Goal: Transaction & Acquisition: Book appointment/travel/reservation

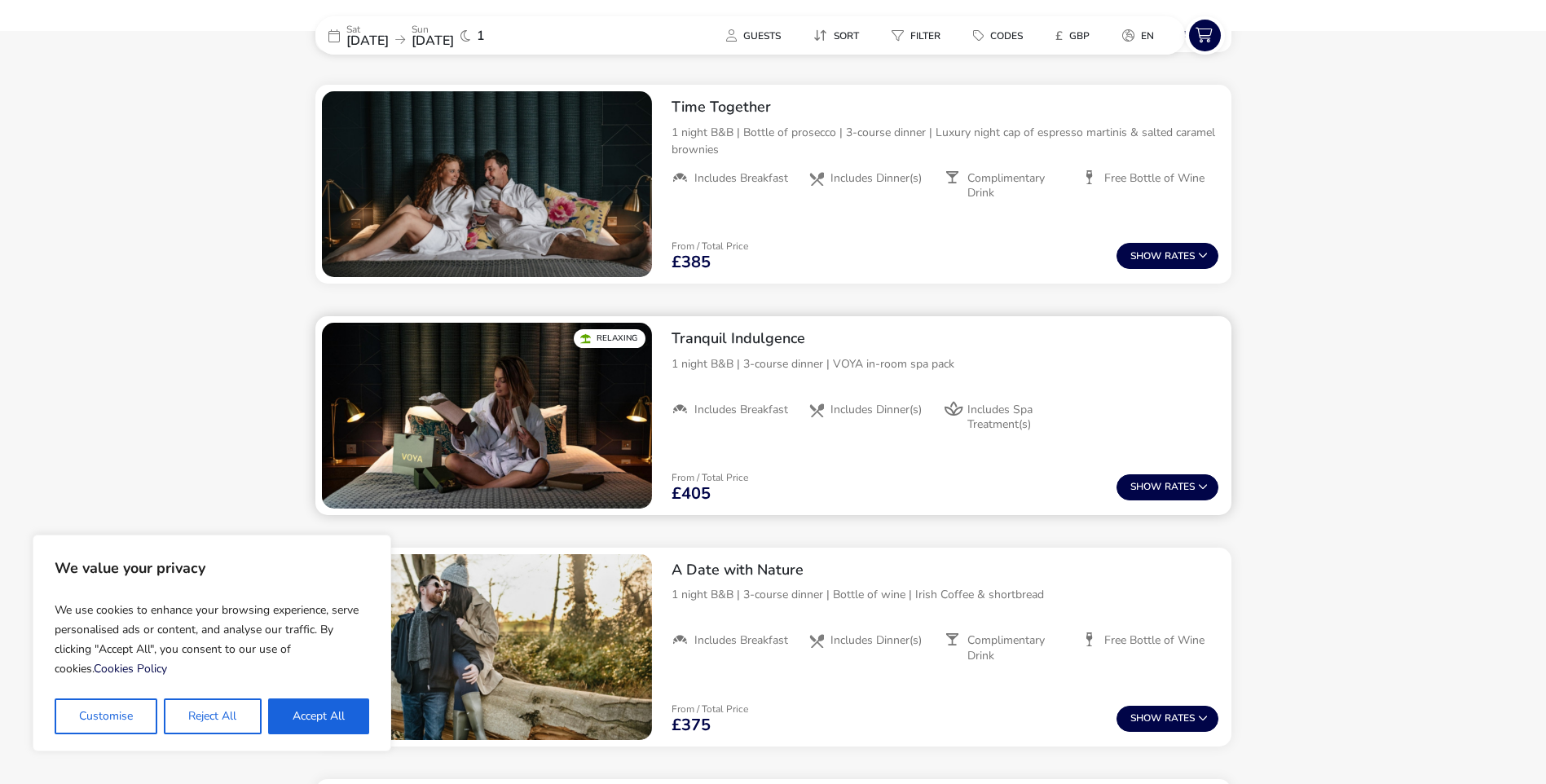
scroll to position [912, 0]
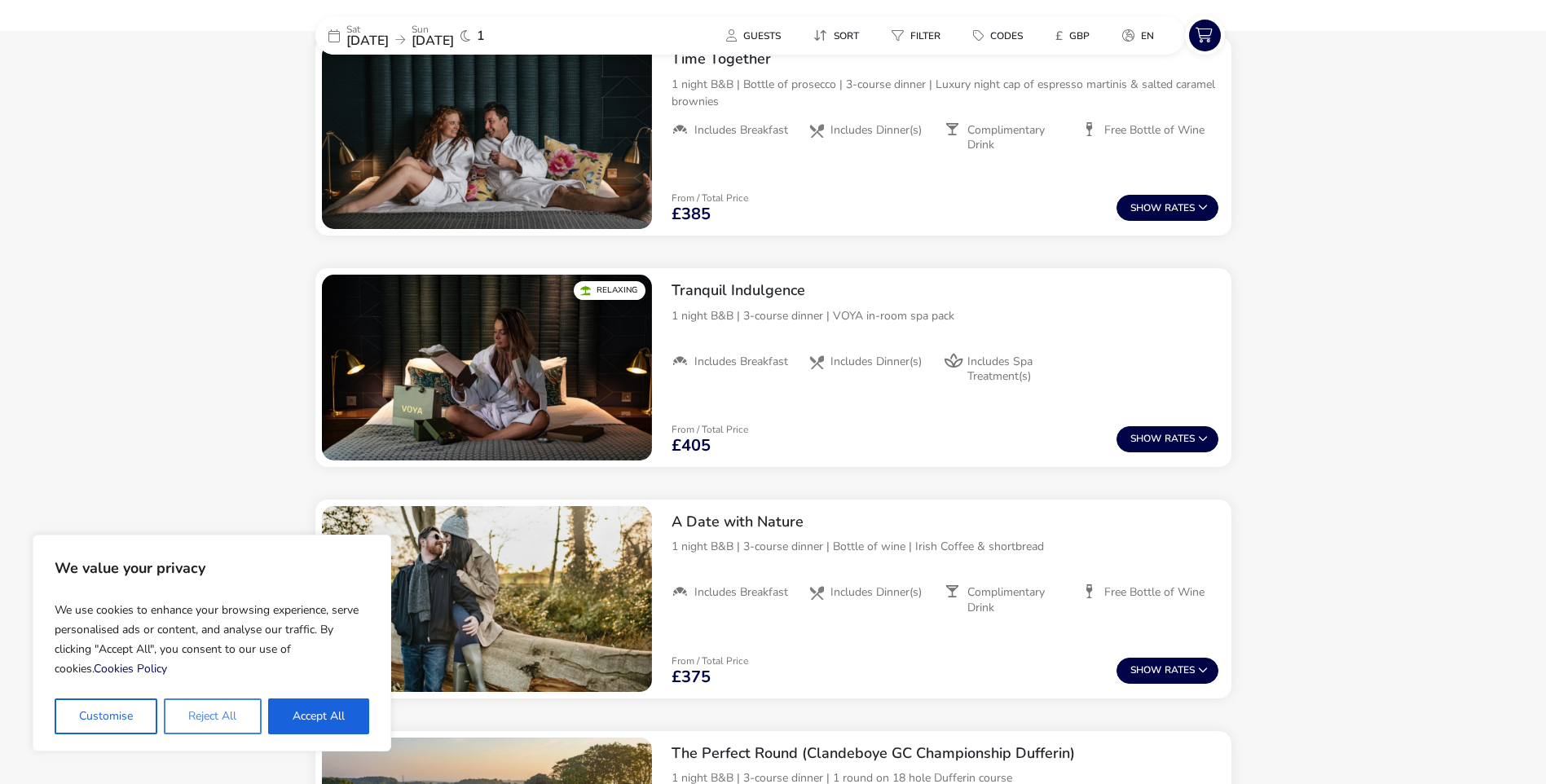
click at [222, 712] on button "Reject All" at bounding box center [213, 717] width 97 height 36
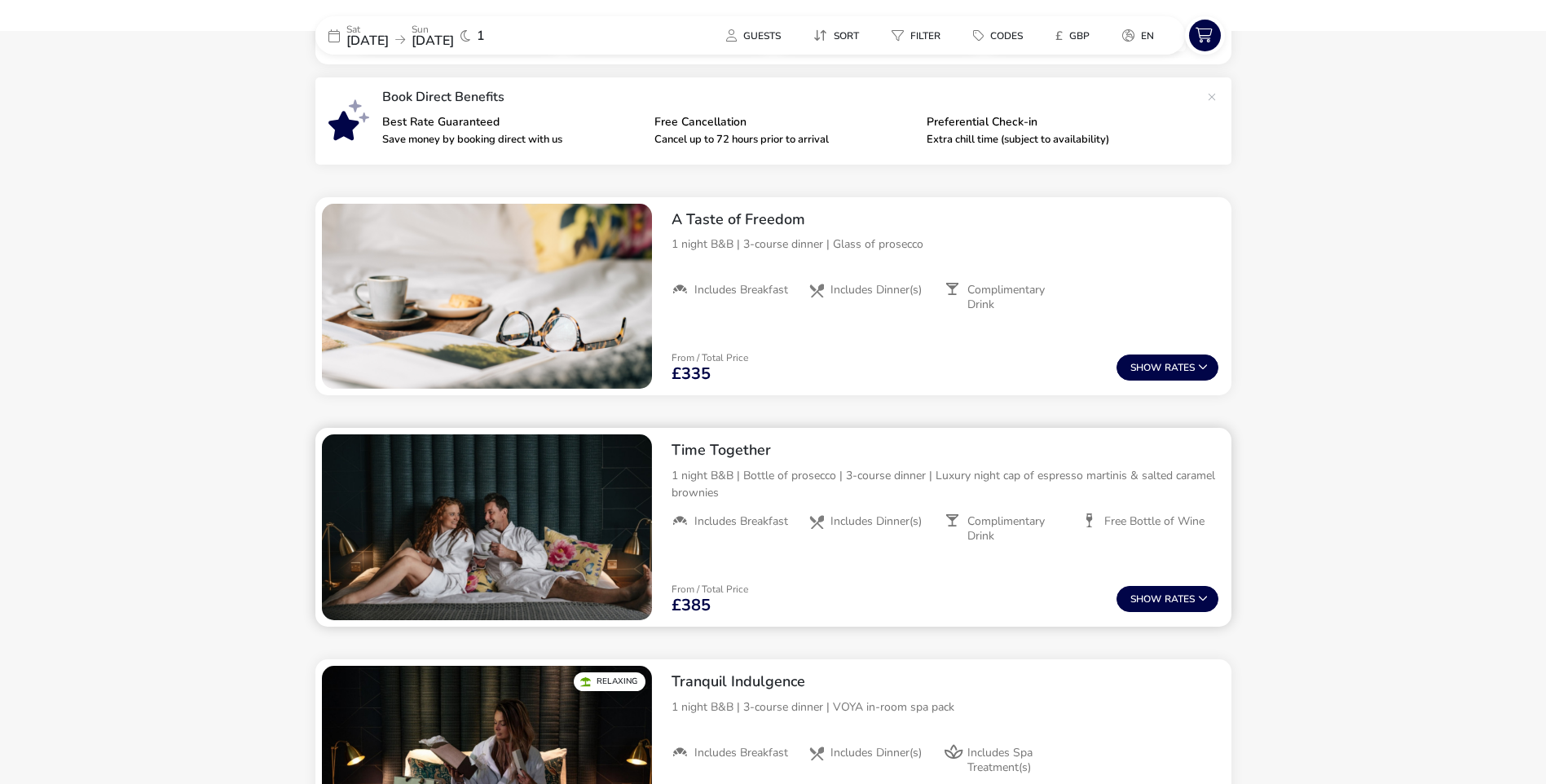
scroll to position [486, 0]
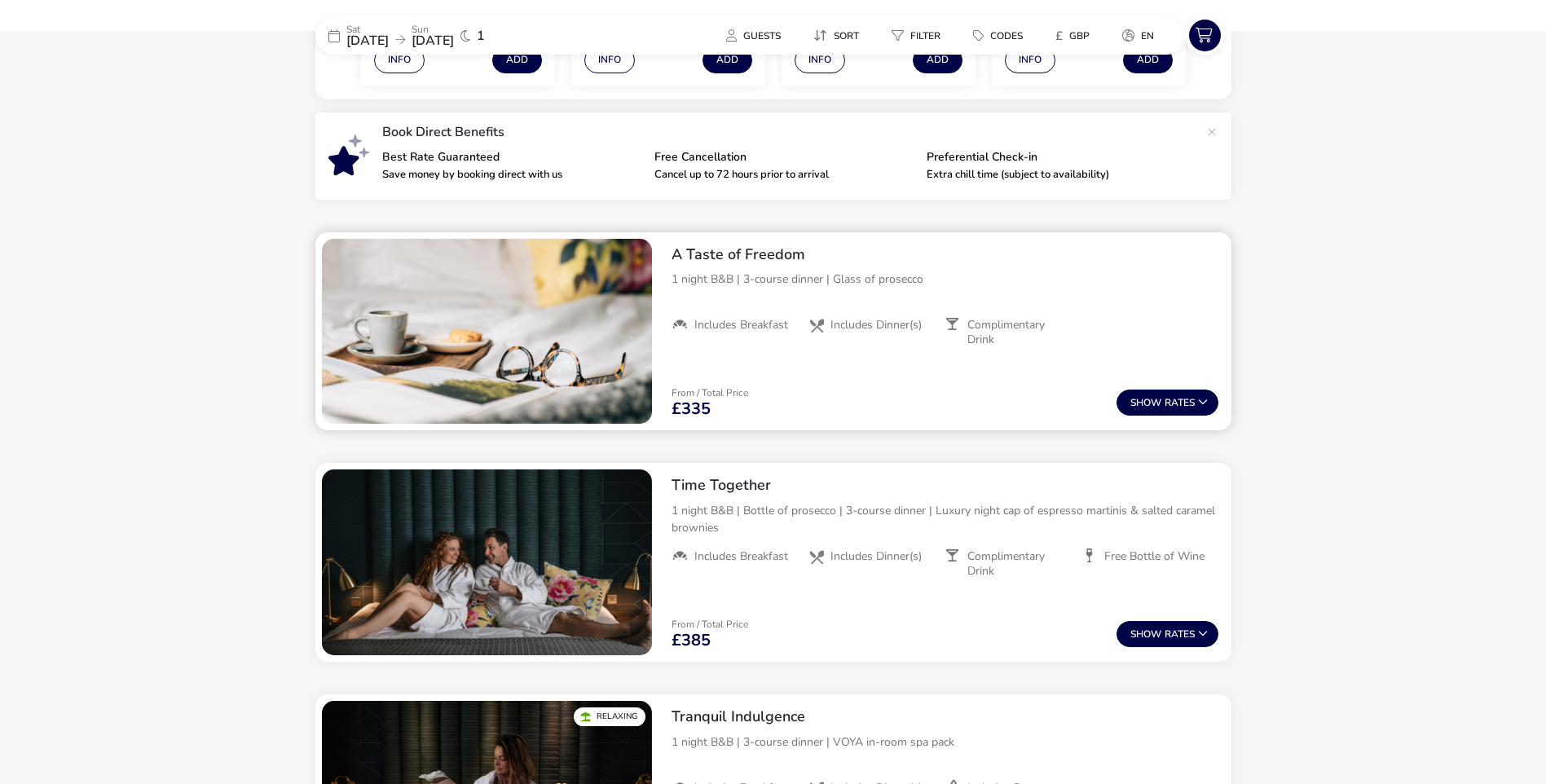
click at [562, 325] on img "1 / 1" at bounding box center [487, 332] width 330 height 186
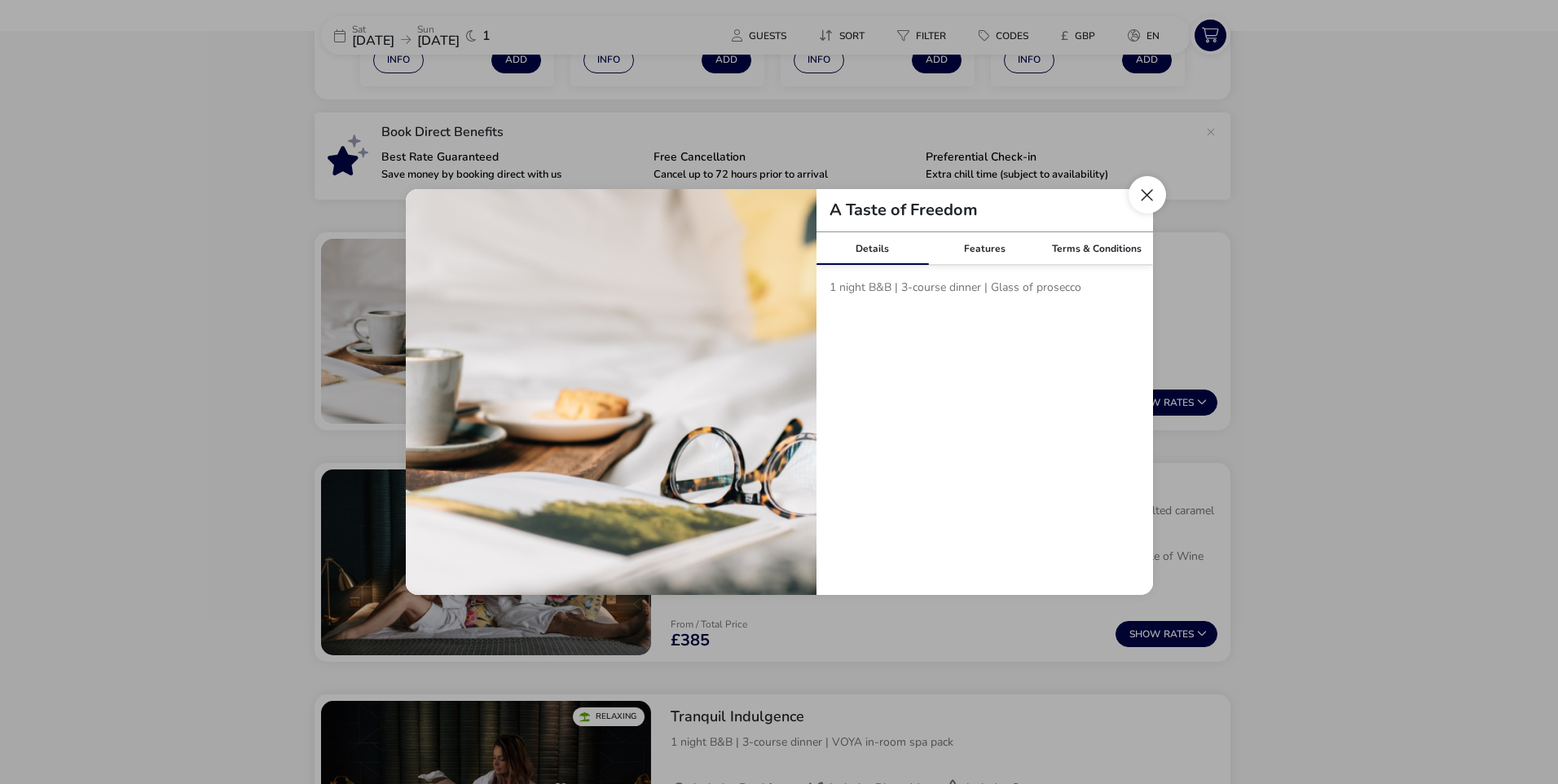
click at [1145, 196] on button "Close modal" at bounding box center [1147, 195] width 38 height 38
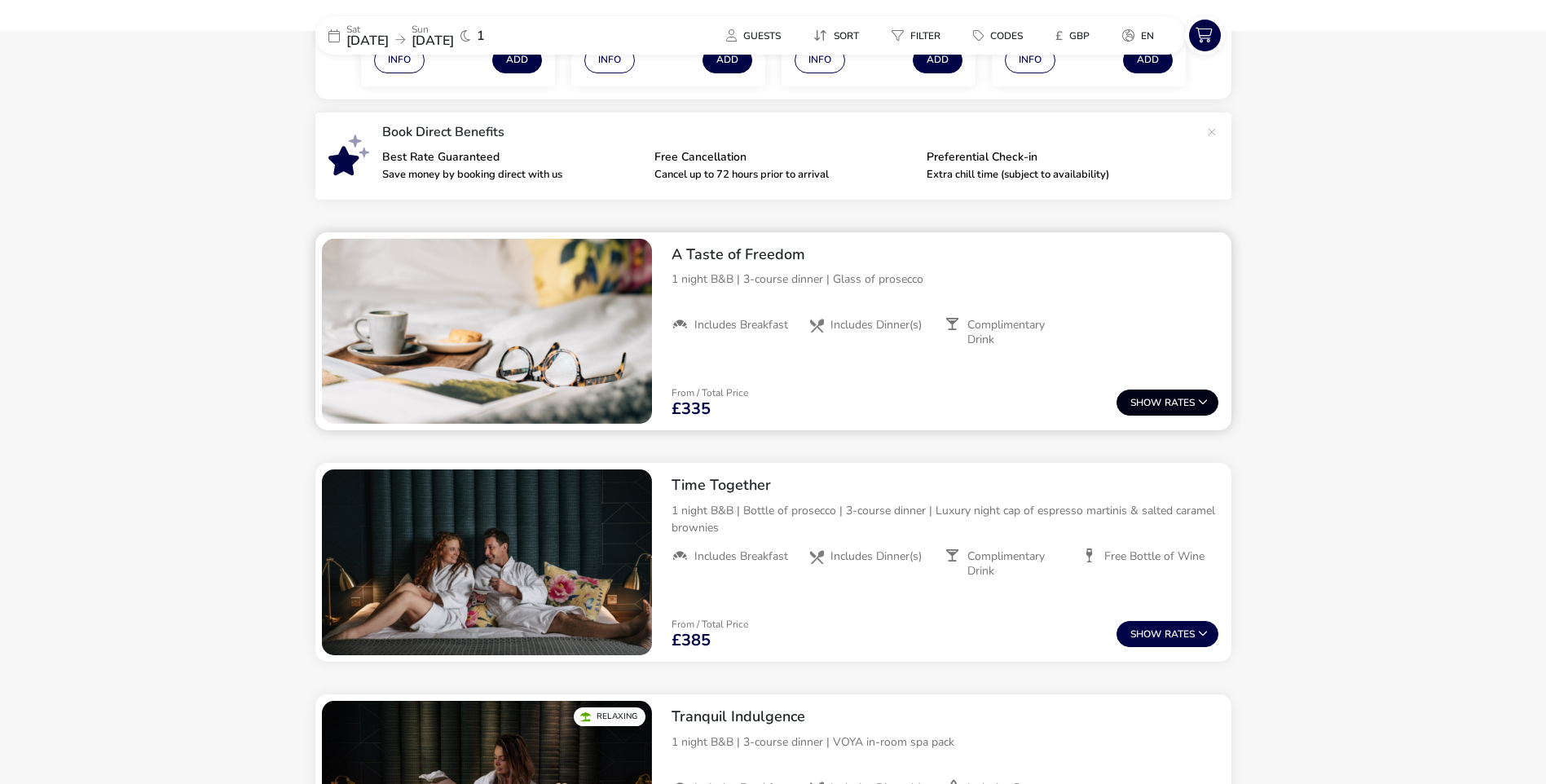
click at [1202, 402] on icon at bounding box center [1202, 401] width 9 height 9
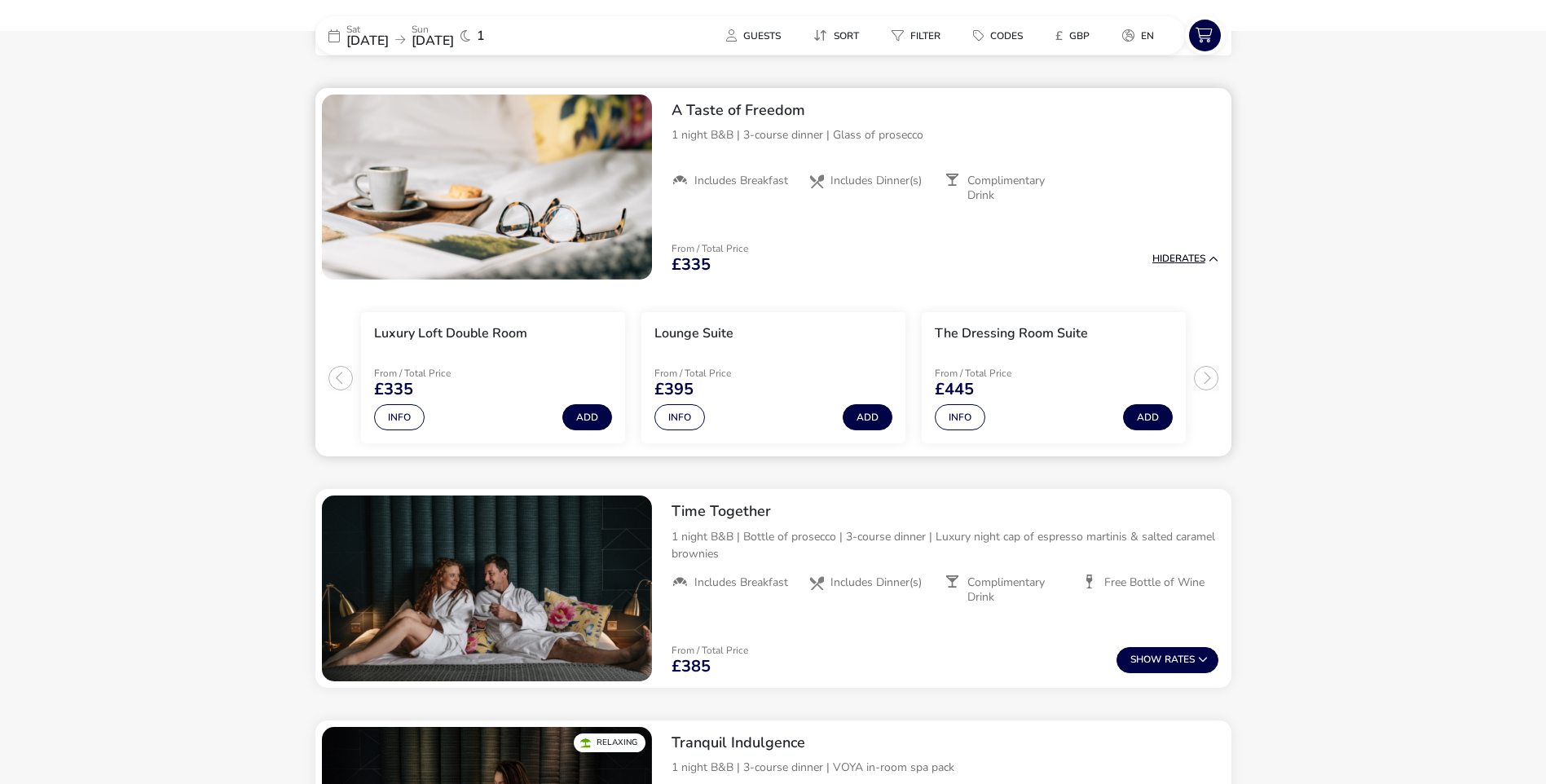
scroll to position [636, 0]
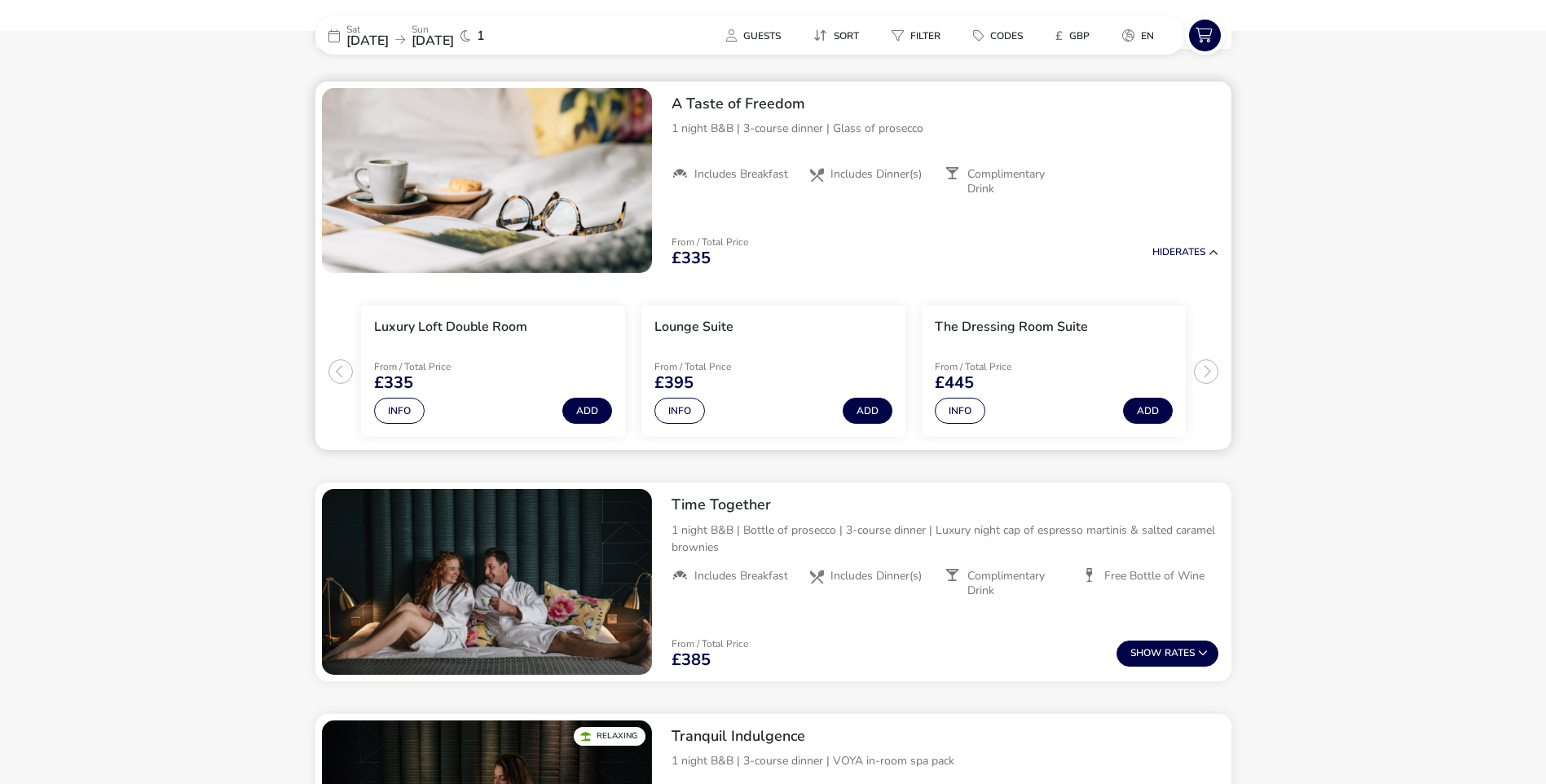
click at [762, 263] on div "From / Total Price £335 Hide Rates" at bounding box center [945, 251] width 573 height 56
click at [601, 183] on img "1 / 1" at bounding box center [487, 181] width 330 height 186
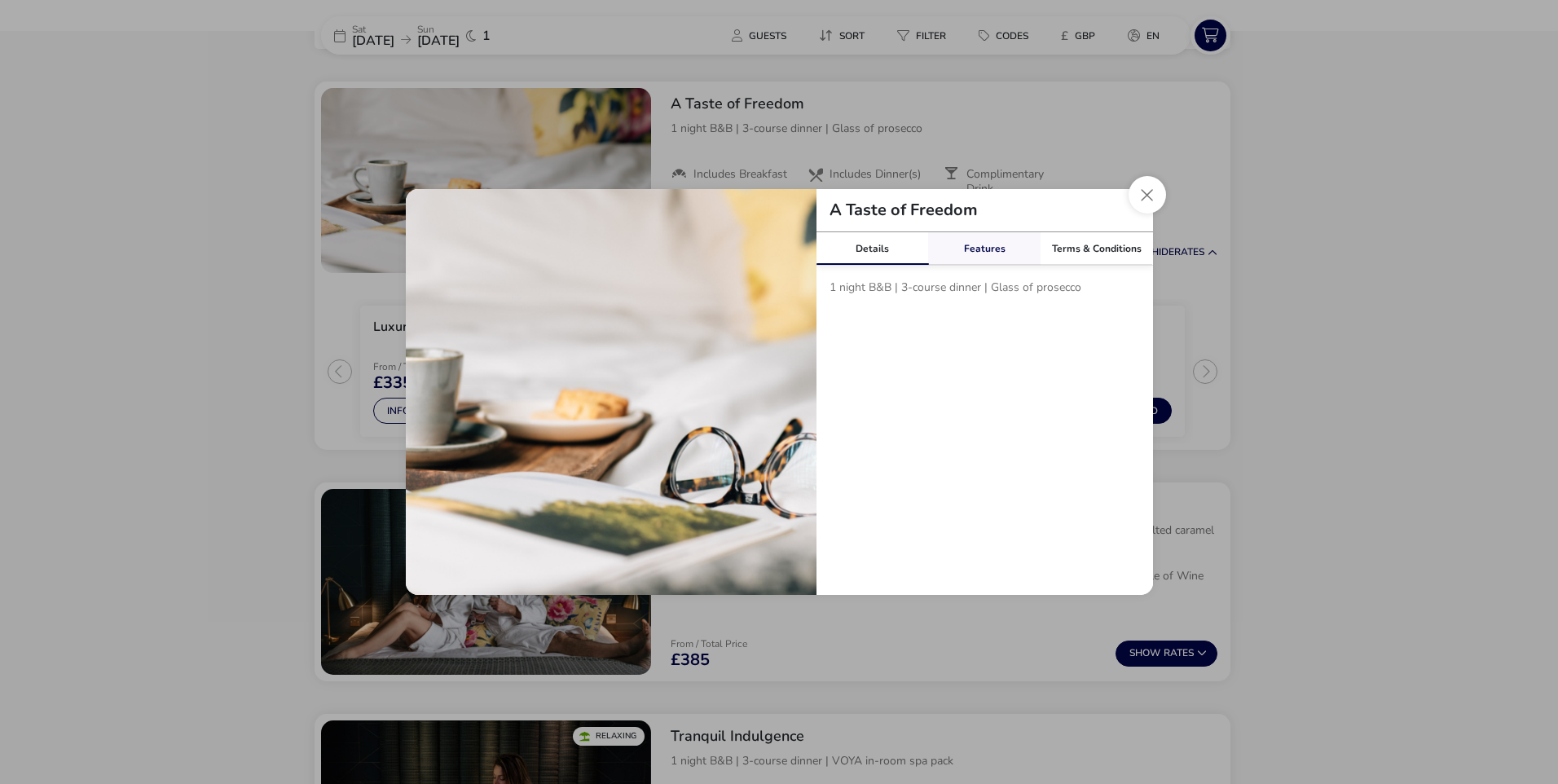
click at [995, 246] on link "Features" at bounding box center [985, 249] width 113 height 32
click at [1078, 252] on link "Terms & Conditions" at bounding box center [1097, 249] width 113 height 32
click at [1145, 198] on button "Close modal" at bounding box center [1147, 195] width 38 height 38
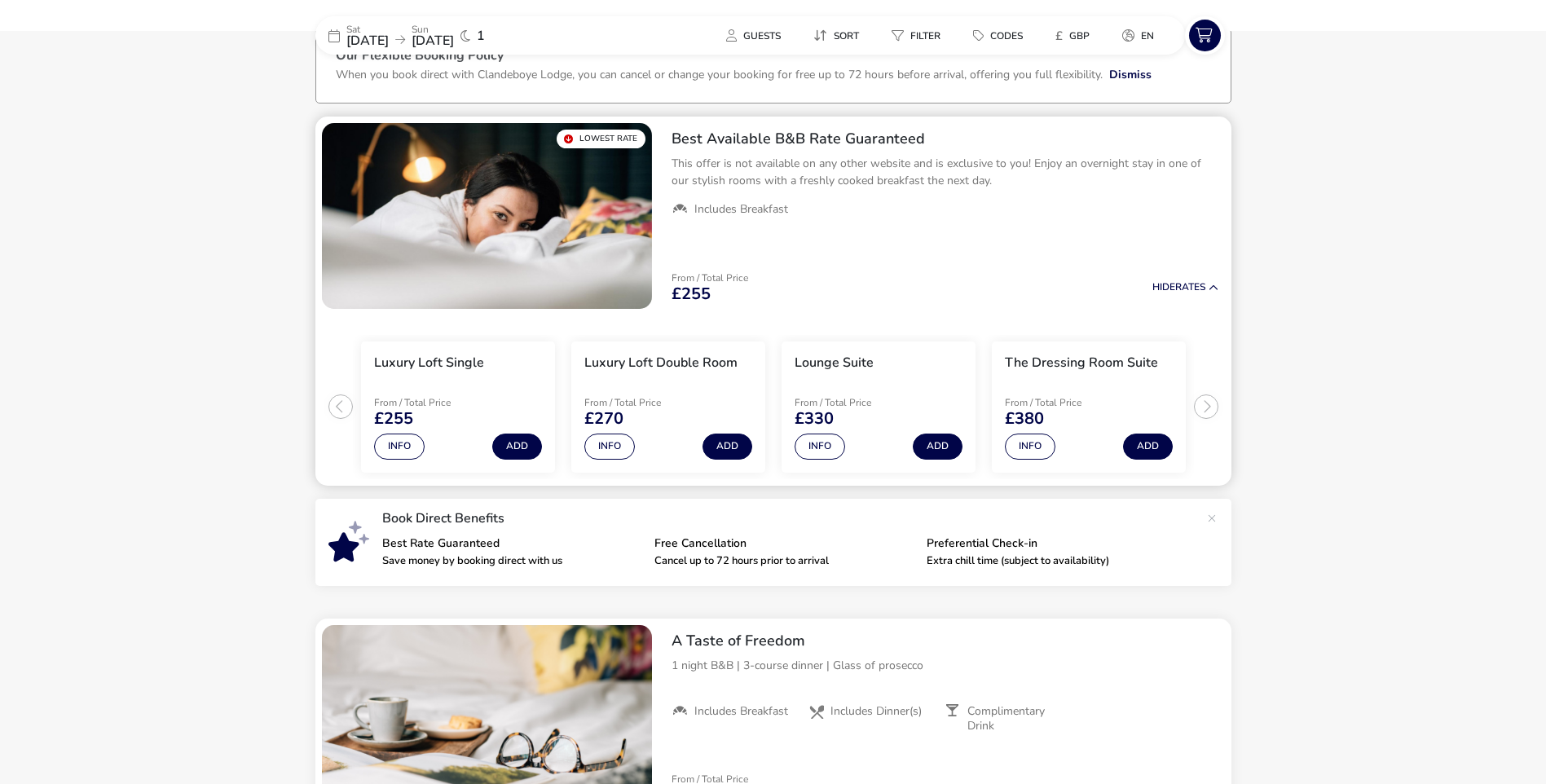
scroll to position [66, 0]
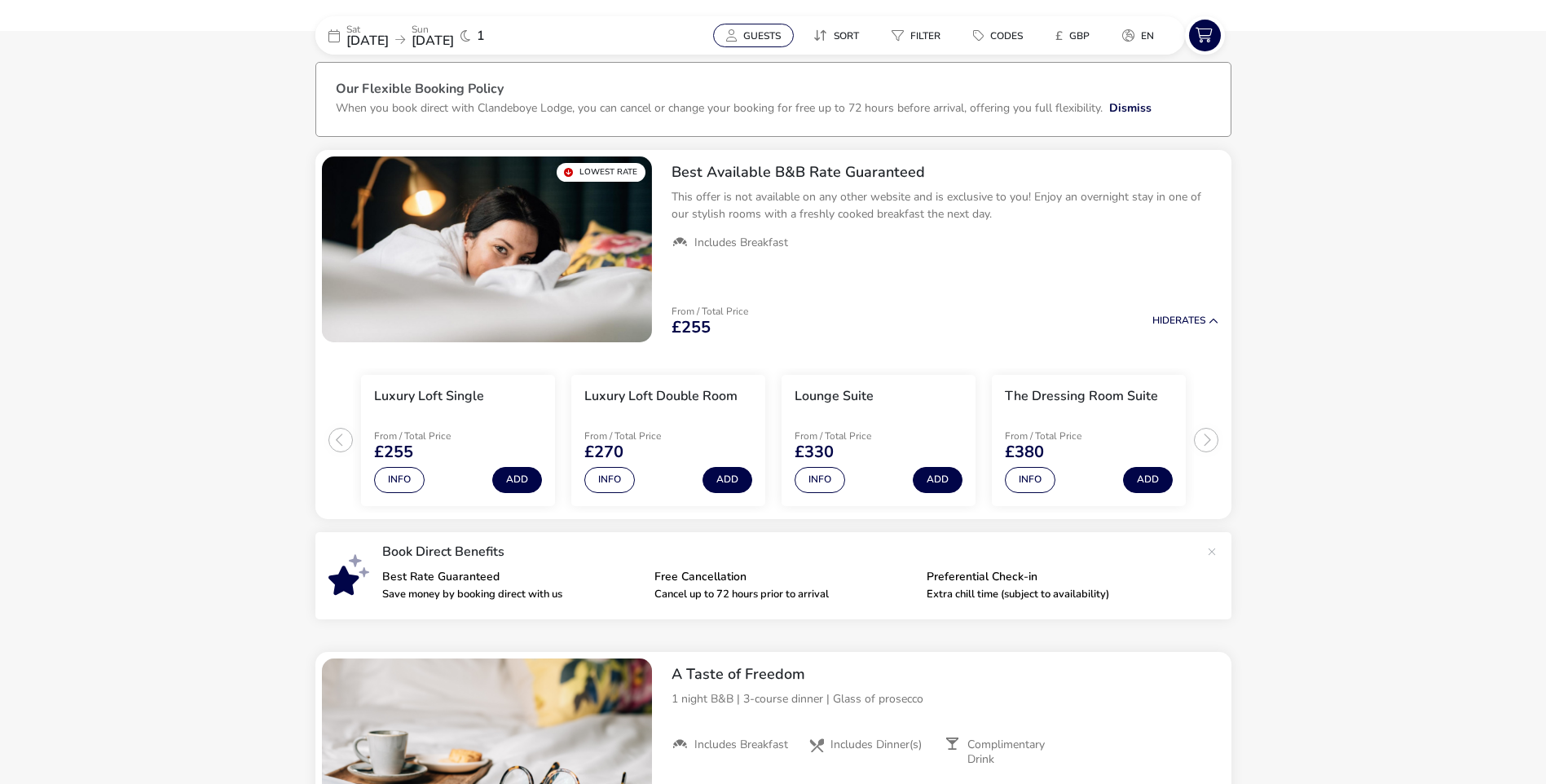
click at [726, 37] on icon at bounding box center [731, 35] width 10 height 12
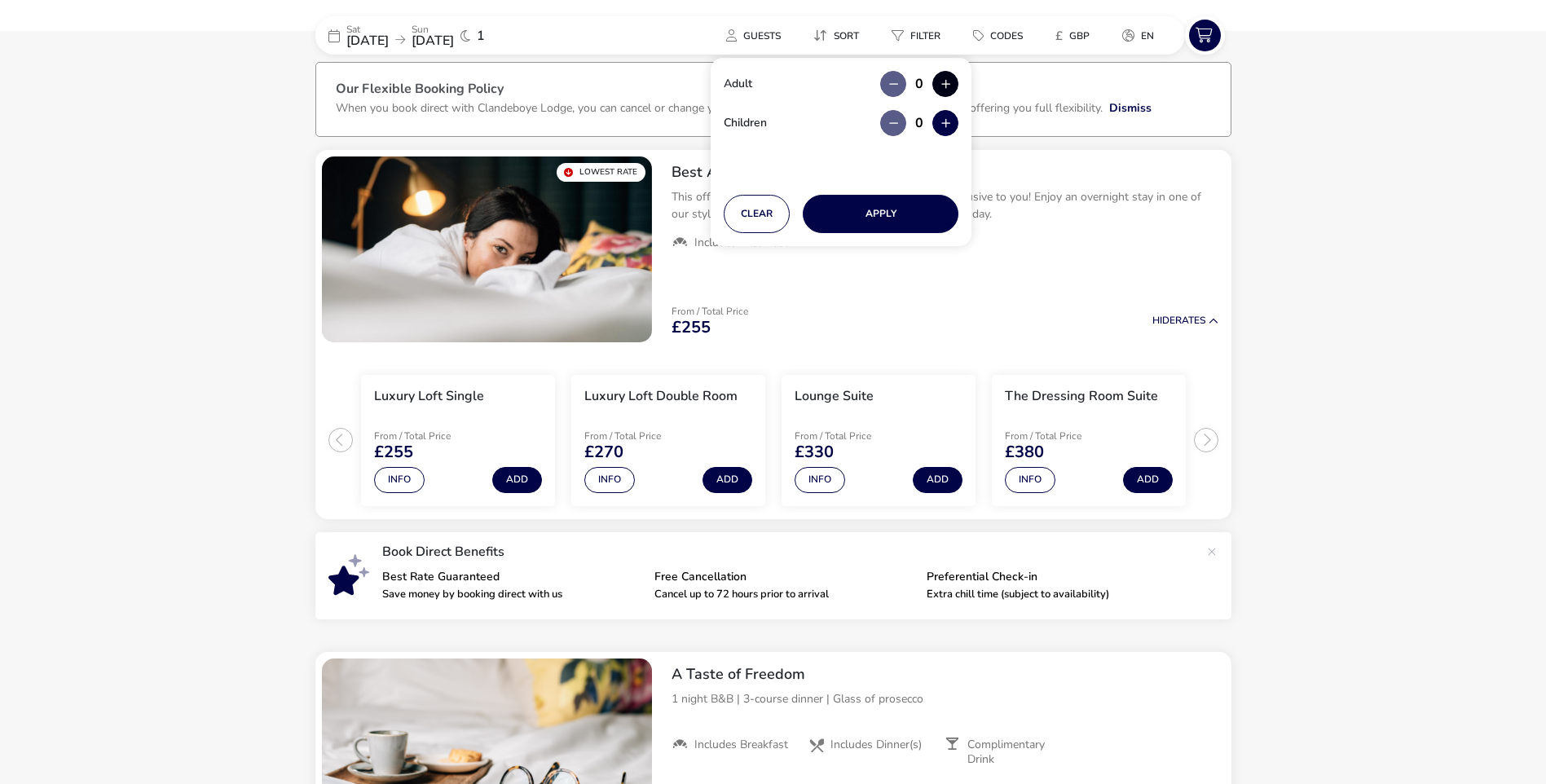
click at [943, 85] on button "button" at bounding box center [945, 84] width 26 height 26
click at [949, 94] on button "button" at bounding box center [945, 84] width 26 height 26
click at [768, 214] on button "Clear" at bounding box center [756, 214] width 66 height 38
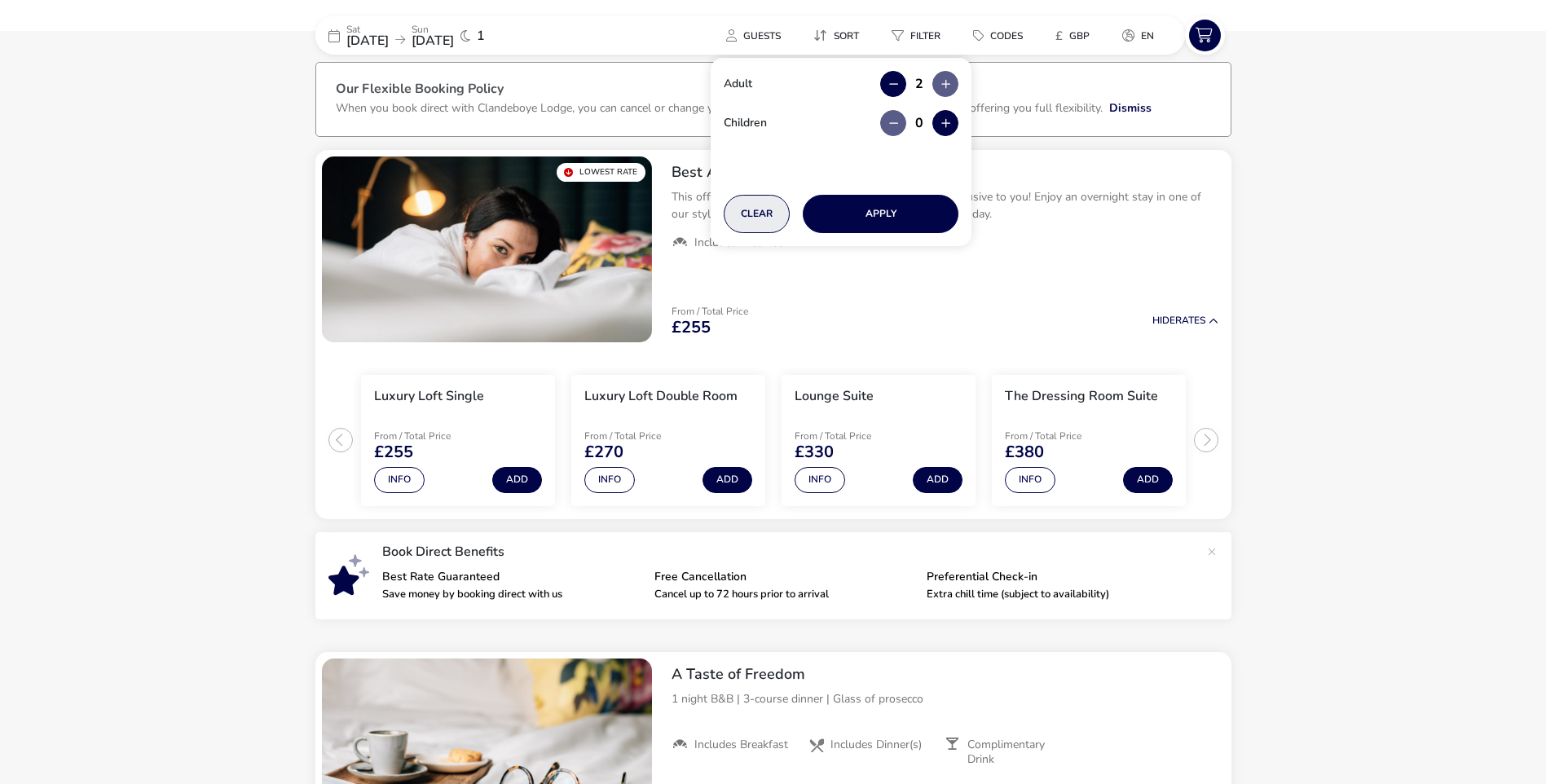
type input "0"
click at [758, 208] on button "Clear" at bounding box center [756, 214] width 66 height 38
click at [913, 219] on button "Apply" at bounding box center [881, 214] width 155 height 38
